Goal: Information Seeking & Learning: Learn about a topic

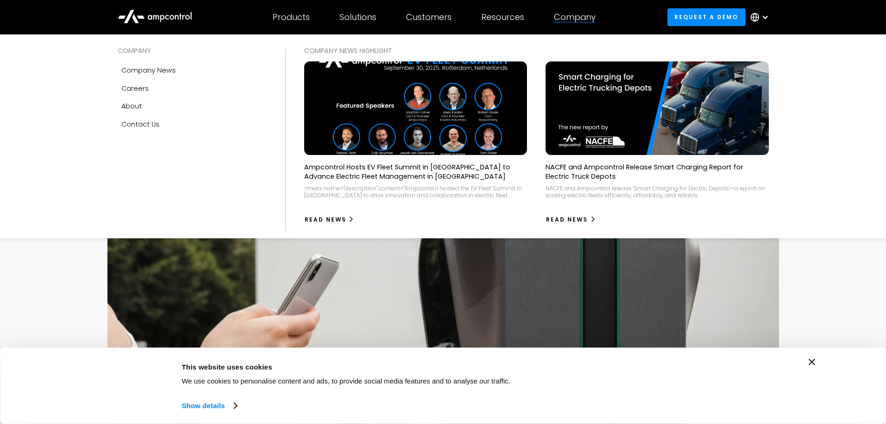
click at [574, 16] on div "Company" at bounding box center [575, 17] width 42 height 10
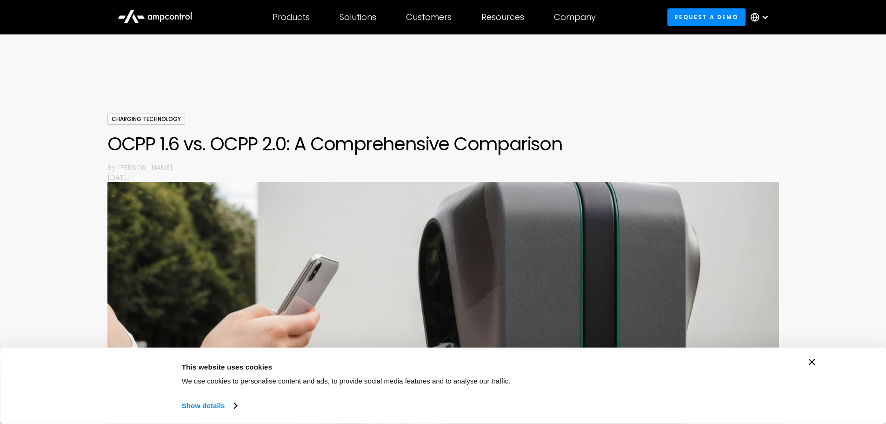
click at [765, 17] on div at bounding box center [764, 16] width 7 height 7
click at [816, 93] on div at bounding box center [443, 86] width 886 height 56
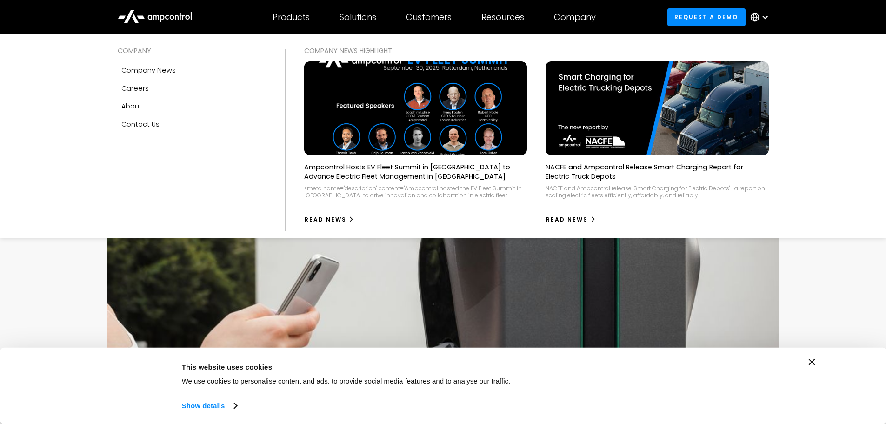
click at [571, 18] on div "Company" at bounding box center [575, 17] width 42 height 10
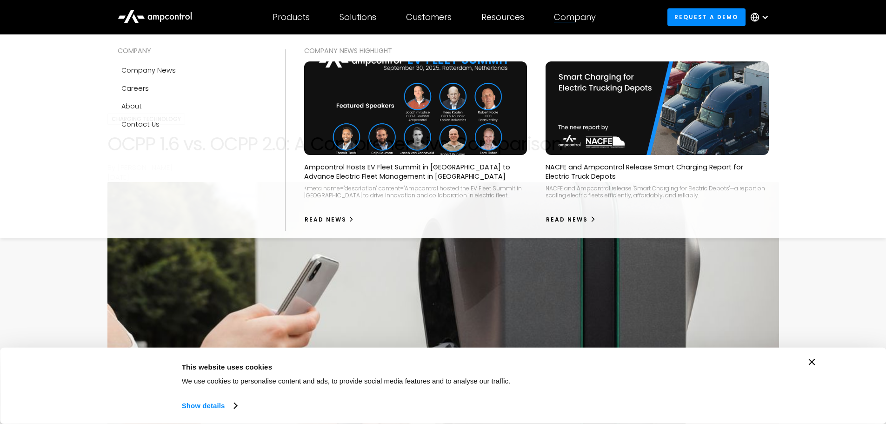
click at [573, 18] on div "Company" at bounding box center [575, 17] width 42 height 10
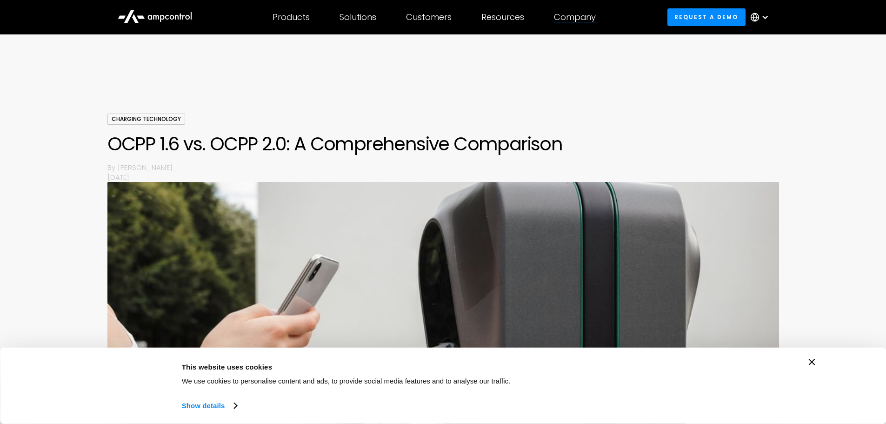
click at [573, 18] on div "Company" at bounding box center [575, 17] width 42 height 10
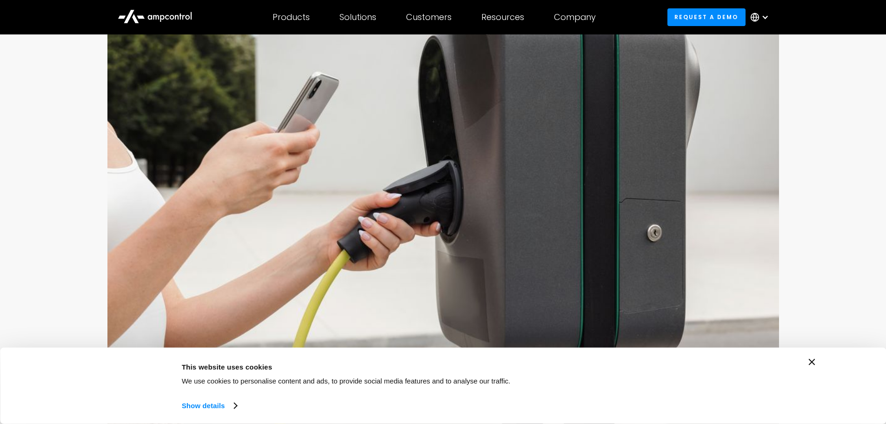
scroll to position [186, 0]
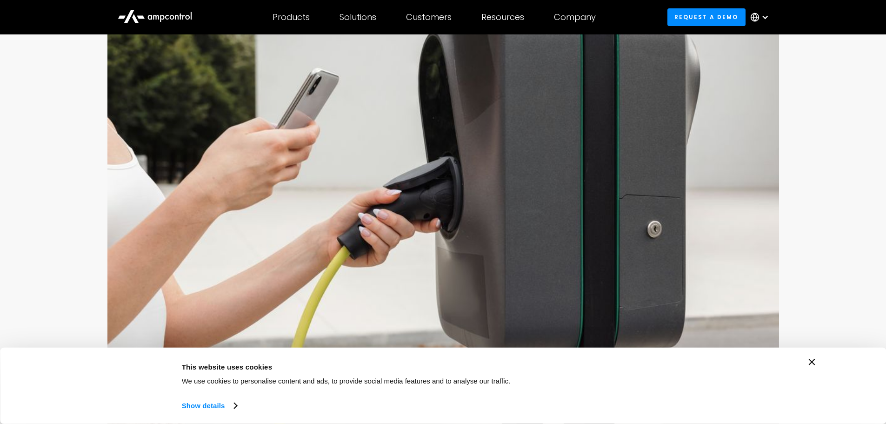
click at [816, 358] on div "Consent Details [#IABV2SETTINGS#] About This website uses cookies We use cookie…" at bounding box center [443, 385] width 886 height 76
click at [812, 363] on icon "Close banner" at bounding box center [812, 361] width 7 height 7
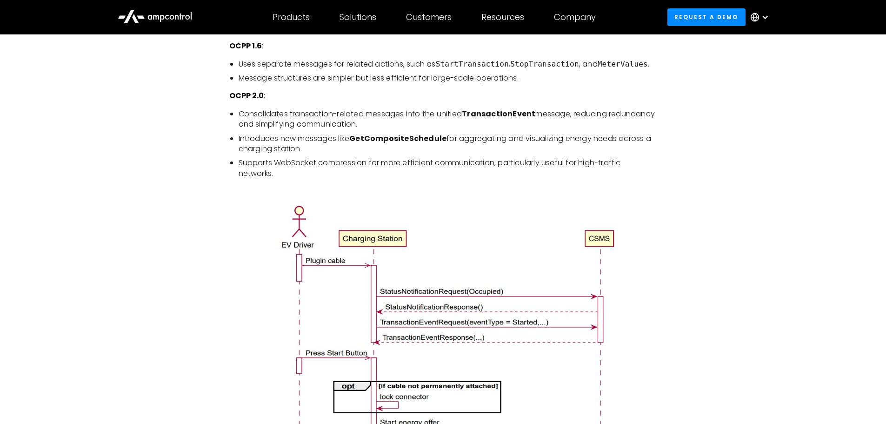
scroll to position [1162, 0]
